Goal: Information Seeking & Learning: Learn about a topic

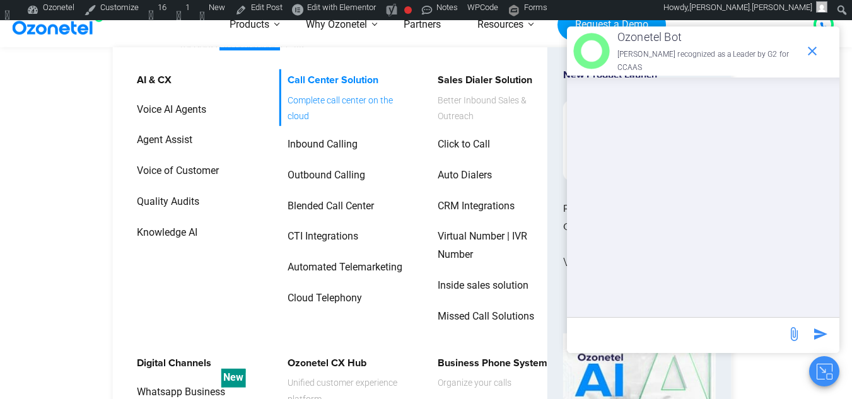
click at [318, 96] on span "Complete call center on the cloud" at bounding box center [350, 108] width 124 height 32
